Goal: Information Seeking & Learning: Understand process/instructions

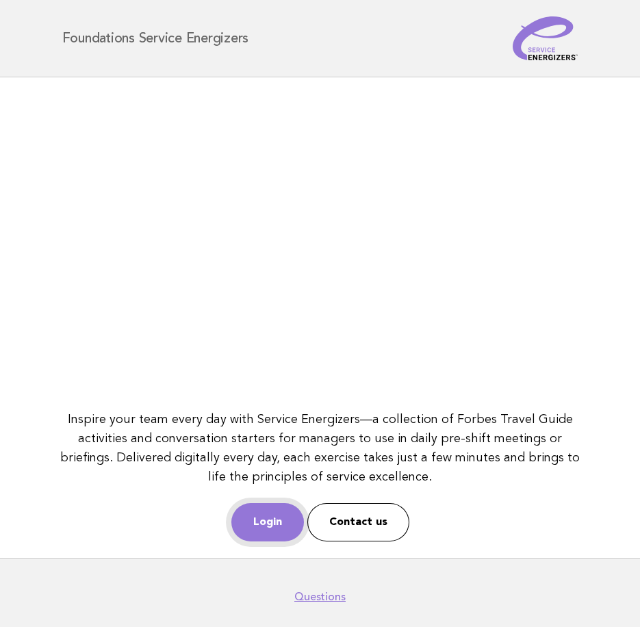
click at [262, 524] on link "Login" at bounding box center [267, 522] width 73 height 38
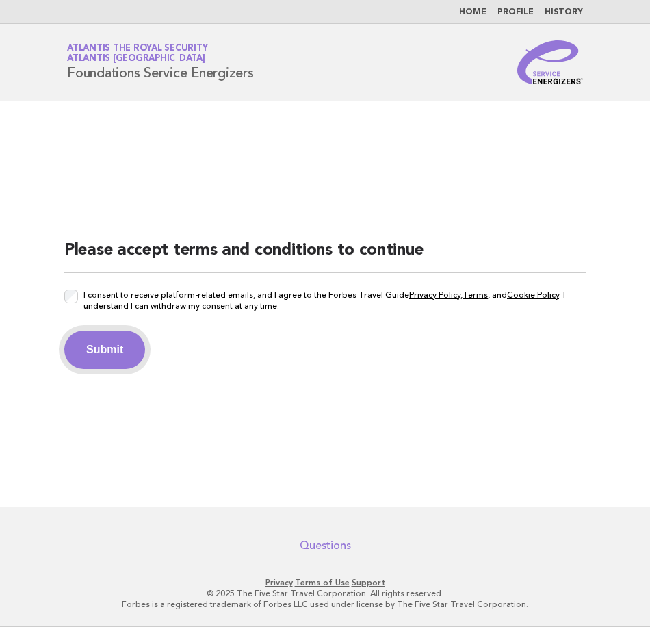
click at [105, 352] on button "Submit" at bounding box center [104, 350] width 81 height 38
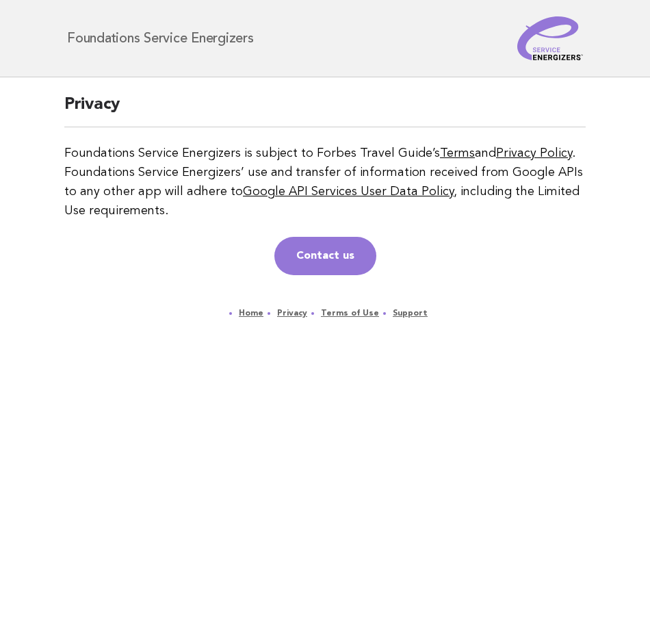
click at [527, 47] on img at bounding box center [550, 38] width 66 height 44
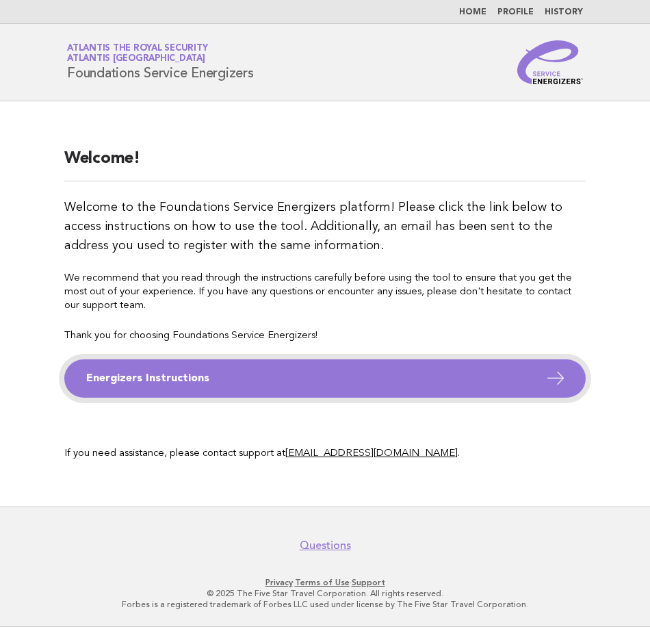
click at [164, 372] on link "Energizers Instructions" at bounding box center [325, 378] width 522 height 38
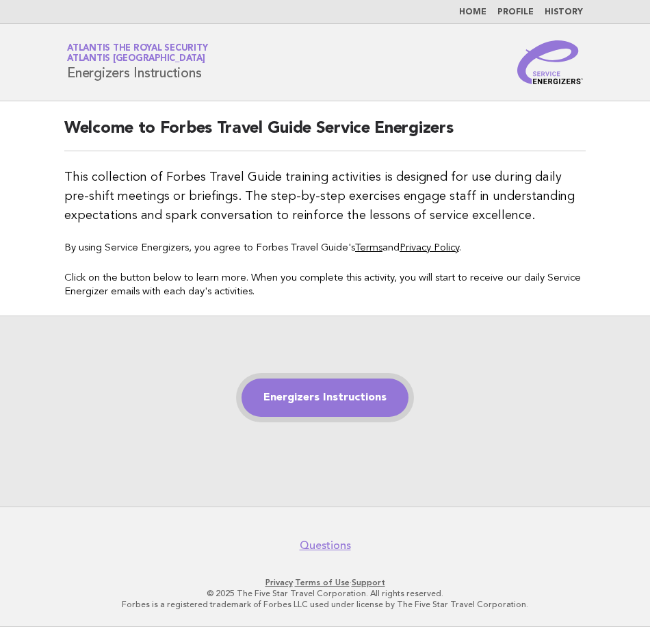
click at [303, 407] on link "Energizers Instructions" at bounding box center [325, 398] width 167 height 38
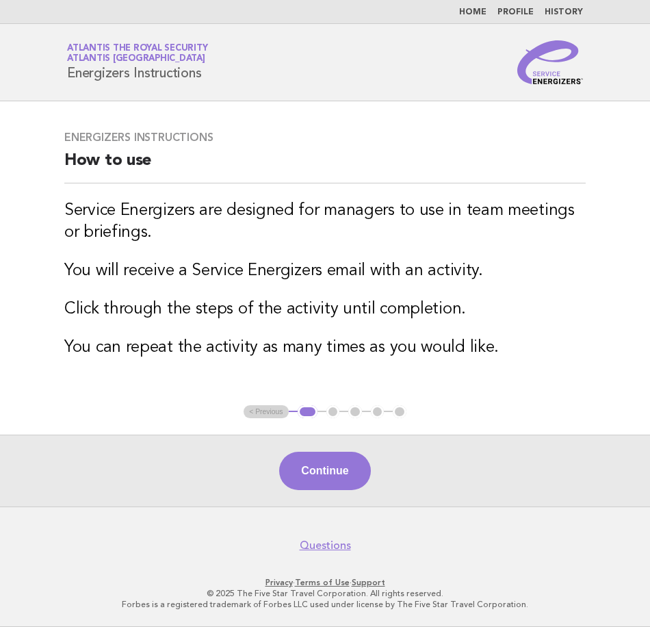
click at [608, 335] on main "Energizers Instructions How to use Service Energizers are designed for managers…" at bounding box center [325, 303] width 650 height 405
click at [257, 411] on ul "< Previous 1 2 3 4 5" at bounding box center [325, 412] width 163 height 14
click at [312, 470] on button "Continue" at bounding box center [324, 471] width 91 height 38
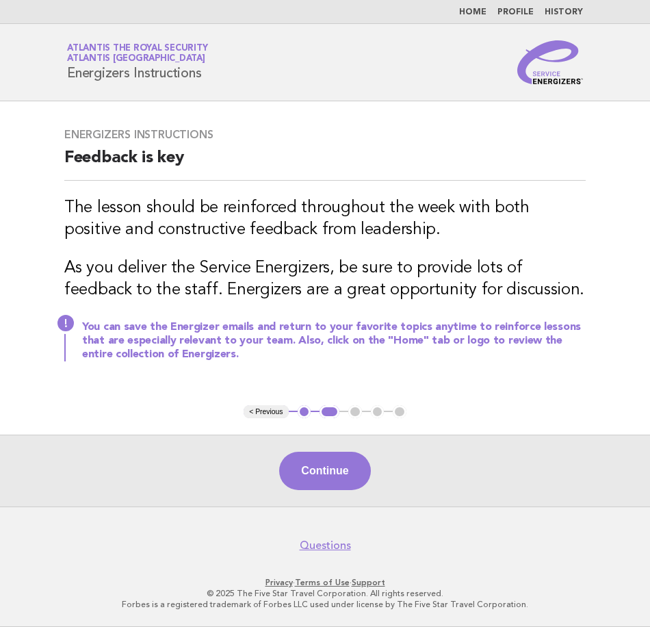
click at [167, 267] on h3 "As you deliver the Service Energizers, be sure to provide lots of feedback to t…" at bounding box center [325, 279] width 522 height 44
click at [517, 386] on div "Energizers Instructions Feedback is key The lesson should be reinforced through…" at bounding box center [325, 253] width 554 height 283
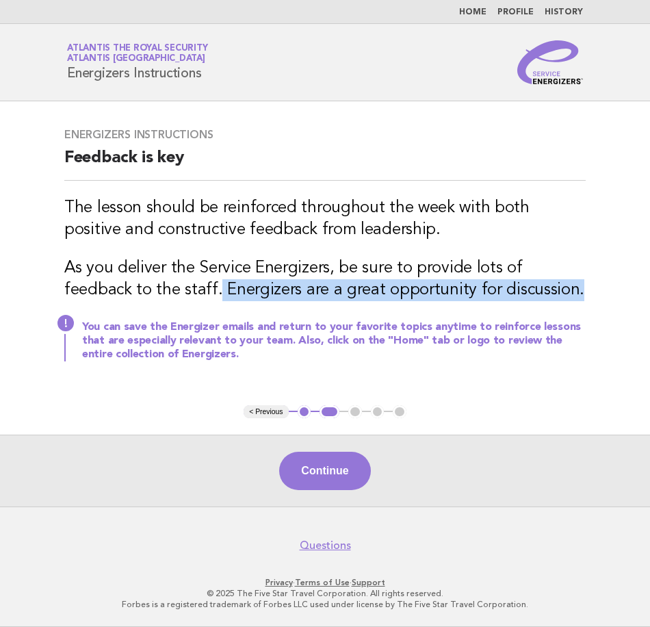
drag, startPoint x: 145, startPoint y: 287, endPoint x: 504, endPoint y: 296, distance: 358.8
click at [504, 296] on h3 "As you deliver the Service Energizers, be sure to provide lots of feedback to t…" at bounding box center [325, 279] width 522 height 44
click at [511, 296] on h3 "As you deliver the Service Energizers, be sure to provide lots of feedback to t…" at bounding box center [325, 279] width 522 height 44
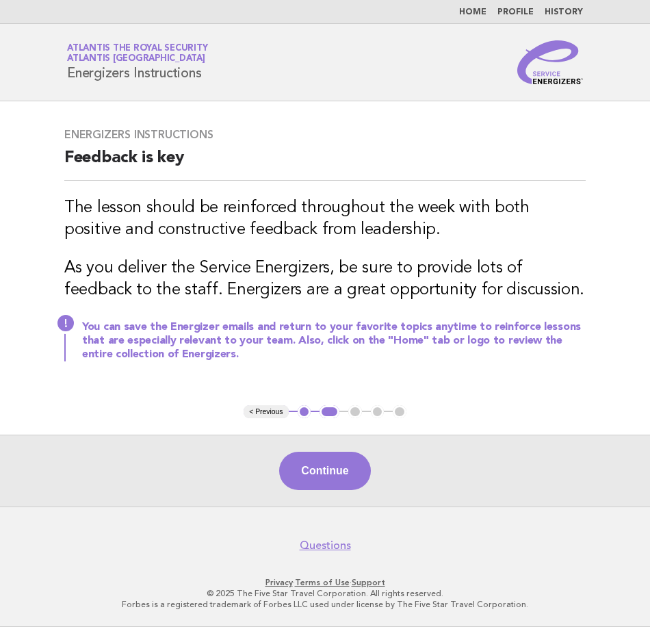
click at [153, 337] on h3 "You can save the Energizer emails and return to your favorite topics anytime to…" at bounding box center [334, 340] width 504 height 41
click at [331, 486] on button "Continue" at bounding box center [324, 471] width 91 height 38
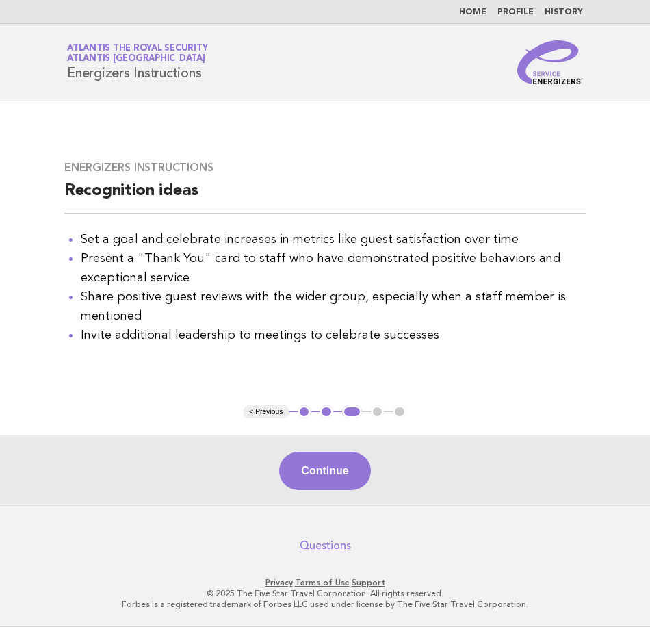
click at [513, 310] on li "Share positive guest reviews with the wider group, especially when a staff memb…" at bounding box center [333, 306] width 505 height 38
click at [331, 478] on button "Continue" at bounding box center [324, 471] width 91 height 38
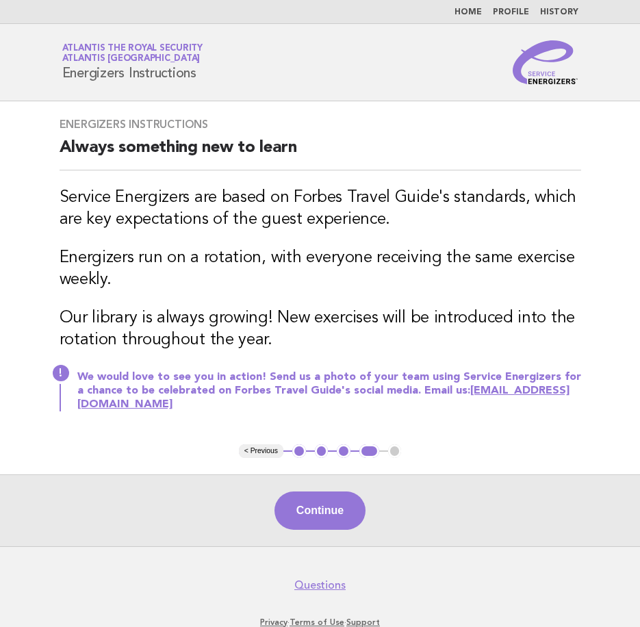
click at [389, 345] on h3 "Our library is always growing! New exercises will be introduced into the rotati…" at bounding box center [321, 329] width 522 height 44
click at [338, 518] on button "Continue" at bounding box center [319, 510] width 91 height 38
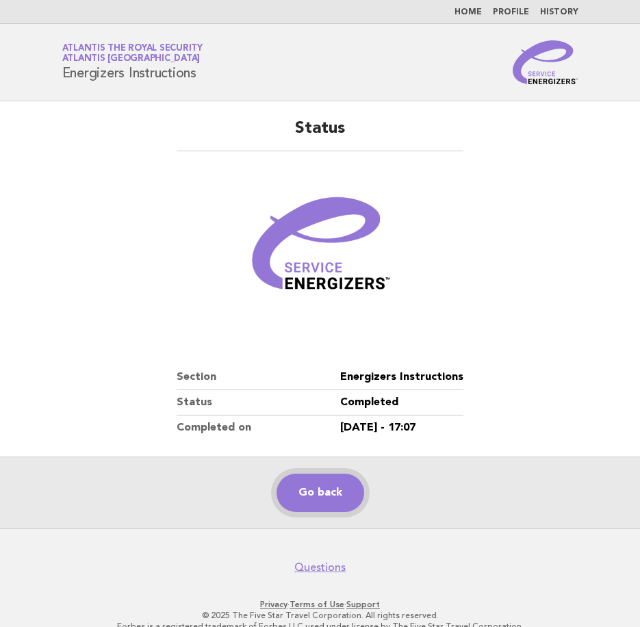
click at [314, 499] on link "Go back" at bounding box center [321, 493] width 88 height 38
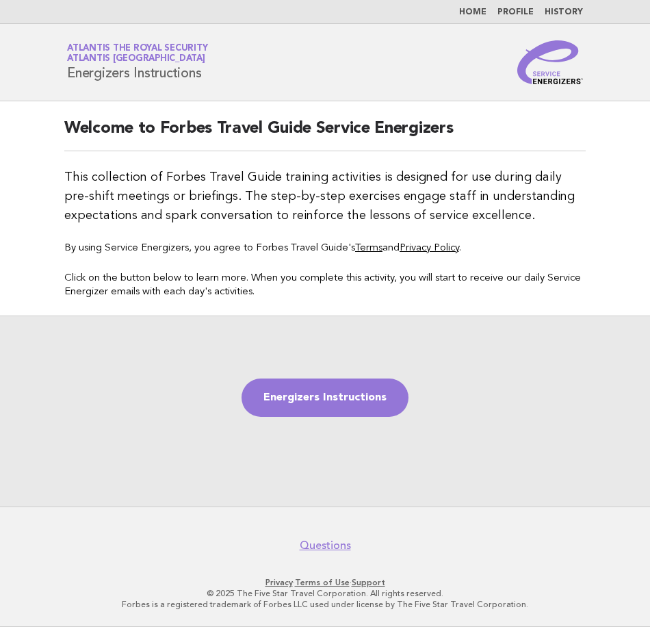
click at [482, 11] on link "Home" at bounding box center [472, 12] width 27 height 8
click at [316, 405] on link "Energizers Instructions" at bounding box center [325, 398] width 167 height 38
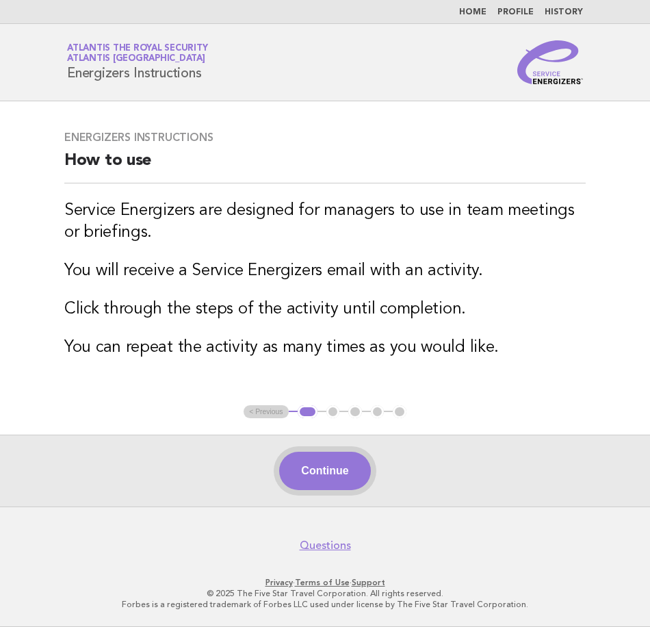
click at [322, 463] on button "Continue" at bounding box center [324, 471] width 91 height 38
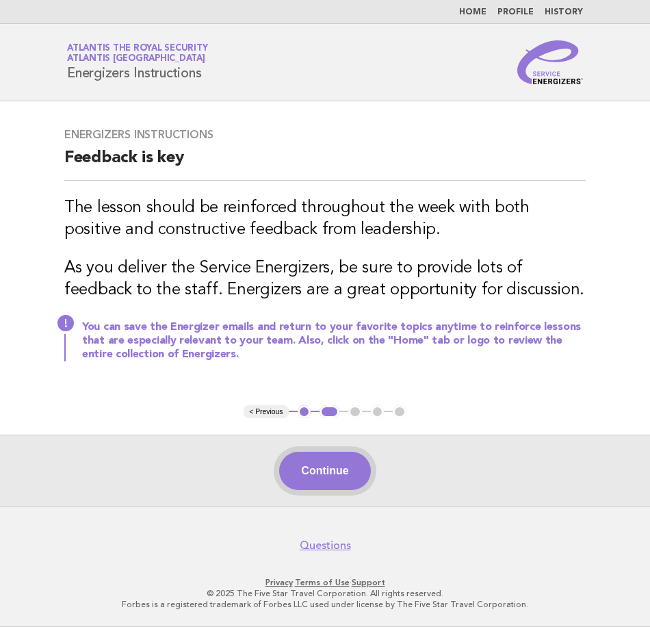
click at [329, 487] on button "Continue" at bounding box center [324, 471] width 91 height 38
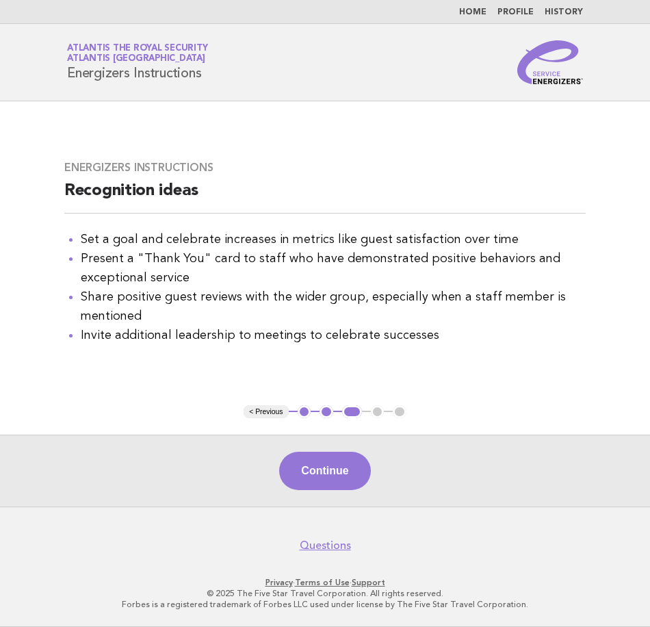
click at [473, 11] on link "Home" at bounding box center [472, 12] width 27 height 8
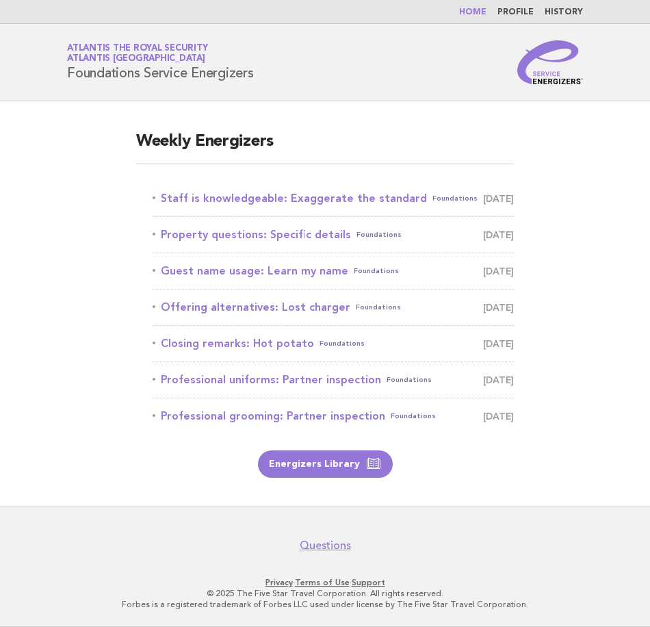
click at [576, 158] on main "Weekly Energizers Staff is knowledgeable: Exaggerate the standard Foundations […" at bounding box center [325, 303] width 650 height 405
click at [481, 10] on link "Home" at bounding box center [472, 12] width 27 height 8
click at [250, 198] on link "Staff is knowledgeable: Exaggerate the standard Foundations September 26" at bounding box center [333, 198] width 361 height 19
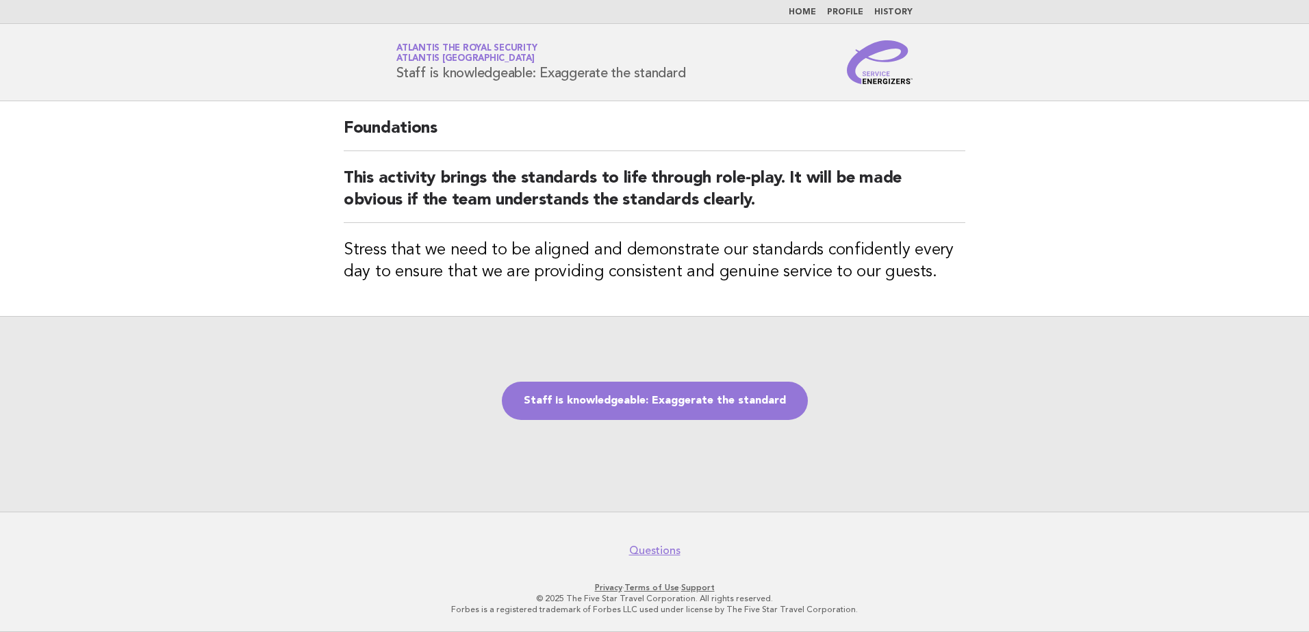
click at [650, 7] on li "Home" at bounding box center [802, 12] width 27 height 11
click at [650, 16] on link "Home" at bounding box center [802, 12] width 27 height 8
